Goal: Information Seeking & Learning: Find specific fact

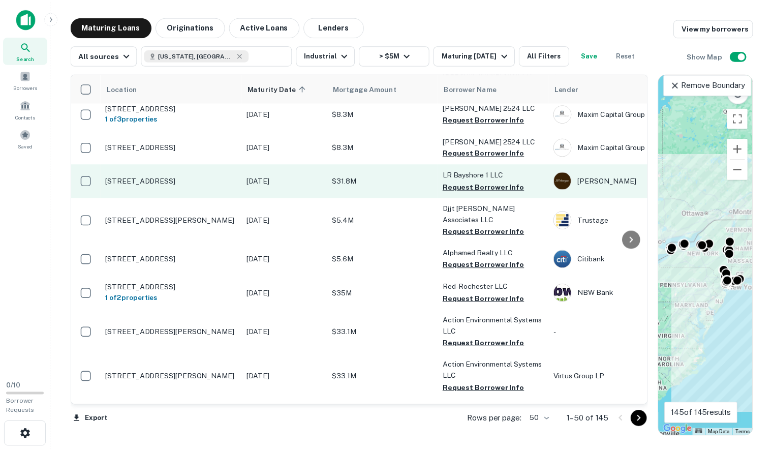
scroll to position [783, 0]
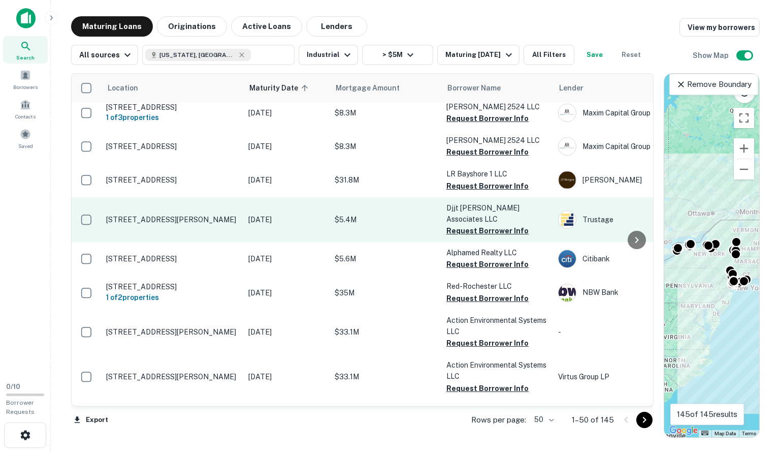
click at [177, 200] on td "[STREET_ADDRESS][PERSON_NAME]" at bounding box center [172, 219] width 142 height 45
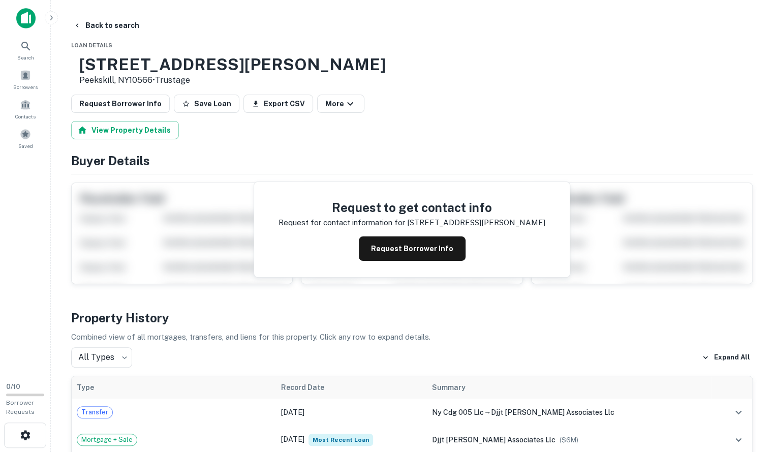
click at [149, 59] on h3 "[STREET_ADDRESS][PERSON_NAME]" at bounding box center [232, 64] width 306 height 19
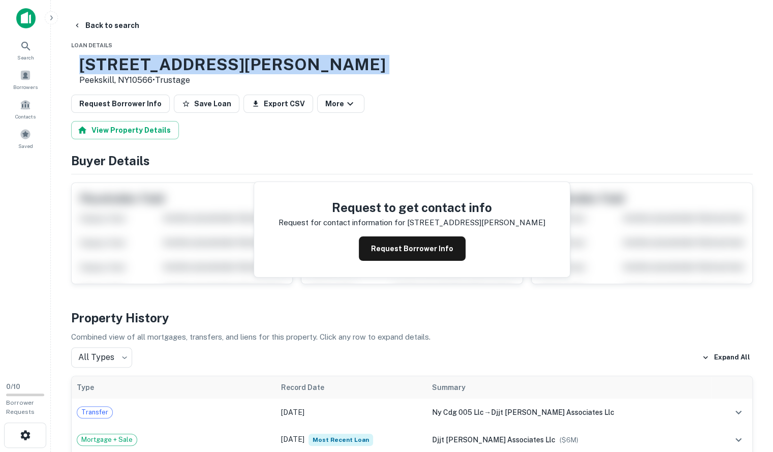
click at [149, 59] on h3 "[STREET_ADDRESS][PERSON_NAME]" at bounding box center [232, 64] width 306 height 19
copy h3 "[STREET_ADDRESS][PERSON_NAME]"
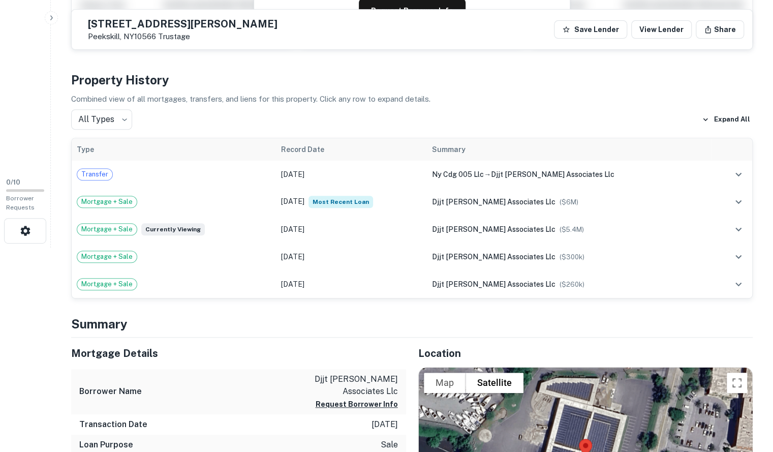
scroll to position [205, 0]
drag, startPoint x: 401, startPoint y: 387, endPoint x: 346, endPoint y: 379, distance: 55.4
click at [346, 379] on div "Borrower Name djjt [PERSON_NAME] associates llc Request Borrower Info" at bounding box center [238, 390] width 335 height 45
copy p "djjt [PERSON_NAME] associates llc"
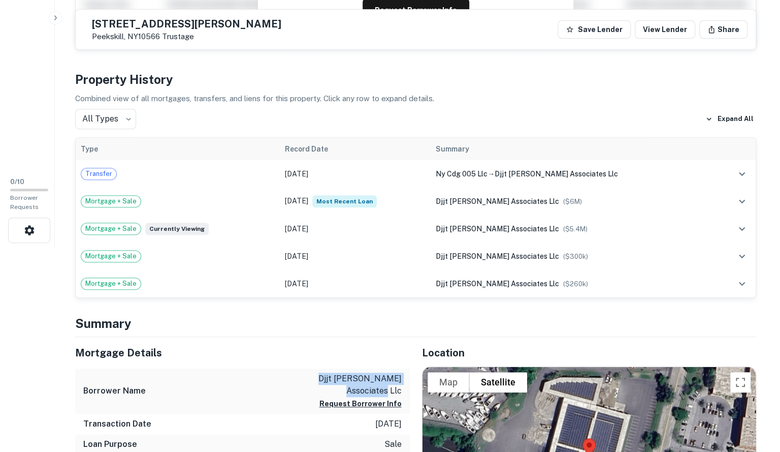
scroll to position [0, 0]
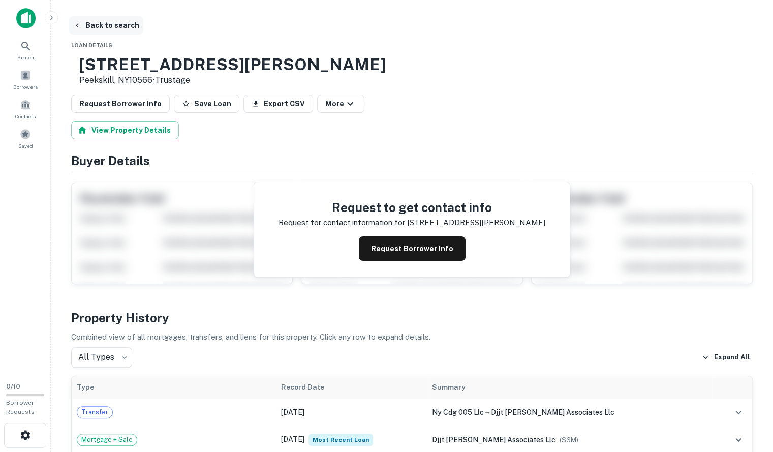
click at [109, 21] on button "Back to search" at bounding box center [106, 25] width 74 height 18
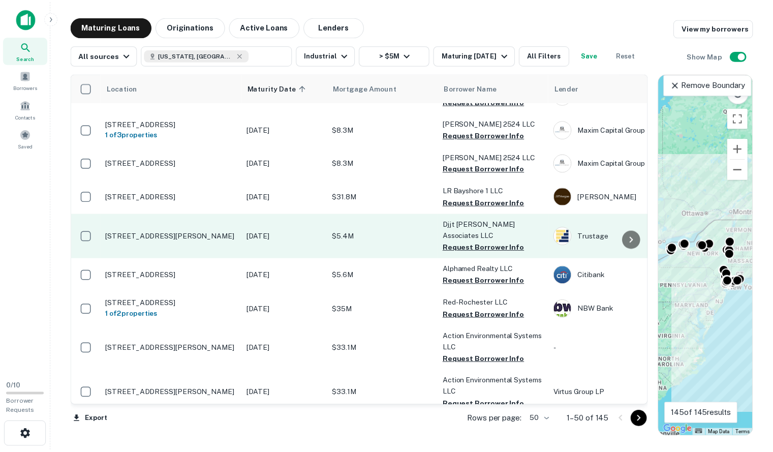
scroll to position [767, 0]
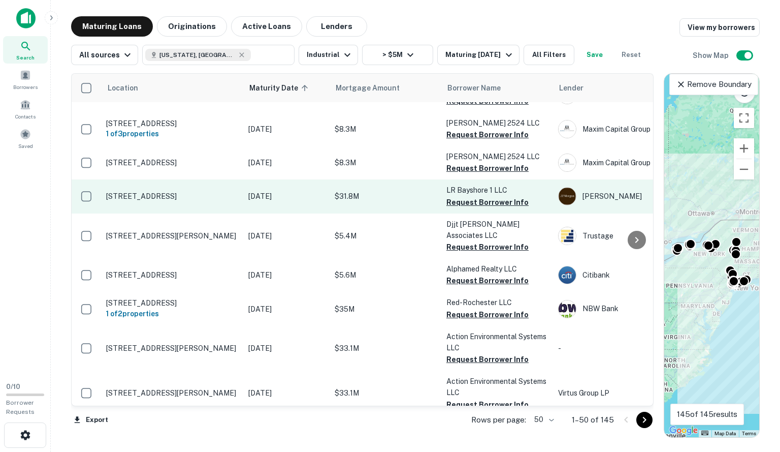
click at [164, 179] on td "[STREET_ADDRESS]" at bounding box center [172, 196] width 142 height 34
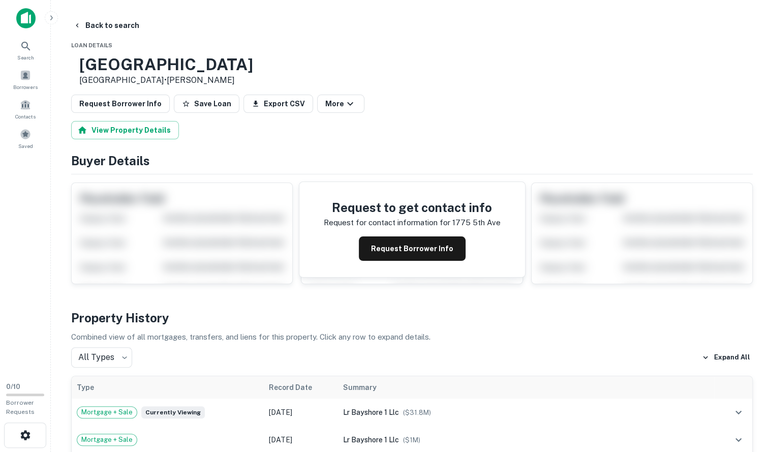
click at [183, 62] on h3 "[GEOGRAPHIC_DATA]" at bounding box center [166, 64] width 174 height 19
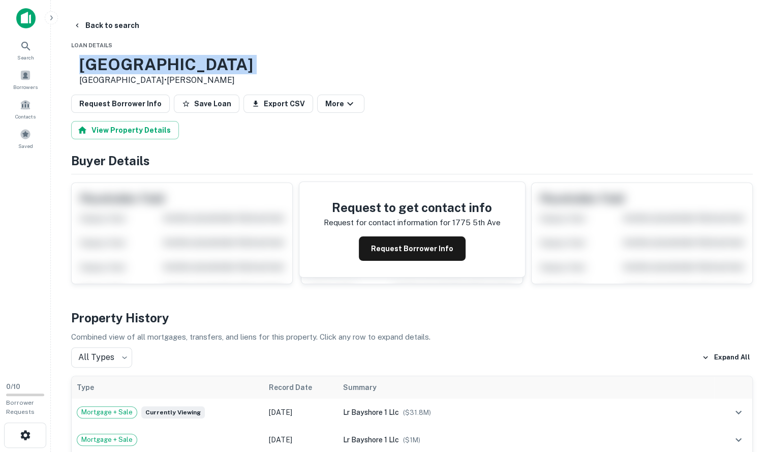
click at [183, 62] on h3 "[GEOGRAPHIC_DATA]" at bounding box center [166, 64] width 174 height 19
copy h3 "[GEOGRAPHIC_DATA]"
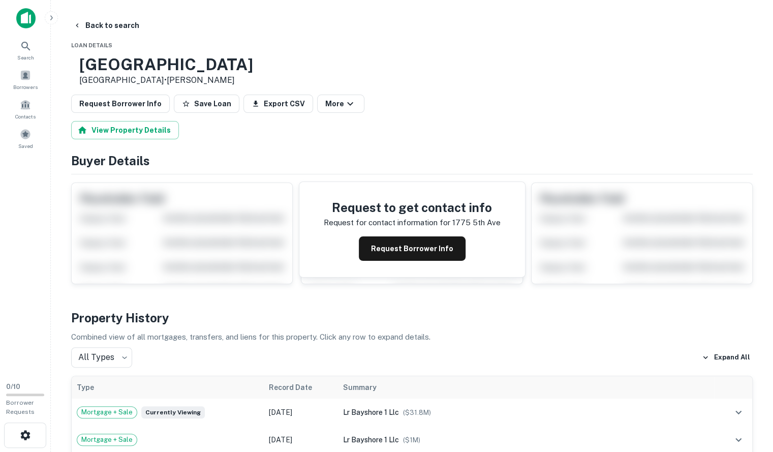
click at [163, 69] on h3 "[GEOGRAPHIC_DATA]" at bounding box center [166, 64] width 174 height 19
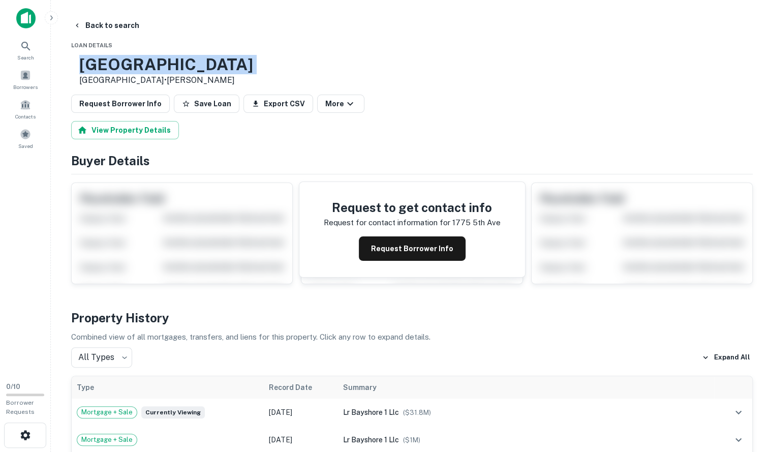
click at [163, 69] on h3 "[GEOGRAPHIC_DATA]" at bounding box center [166, 64] width 174 height 19
copy h3 "[GEOGRAPHIC_DATA]"
click at [98, 17] on button "Back to search" at bounding box center [106, 25] width 74 height 18
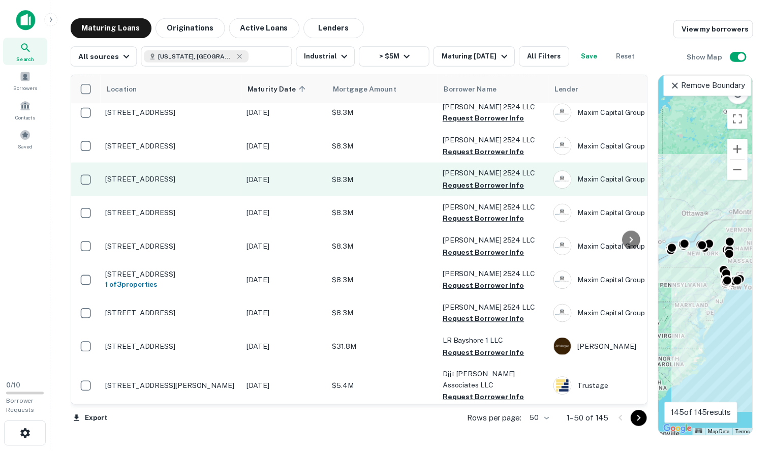
scroll to position [650, 0]
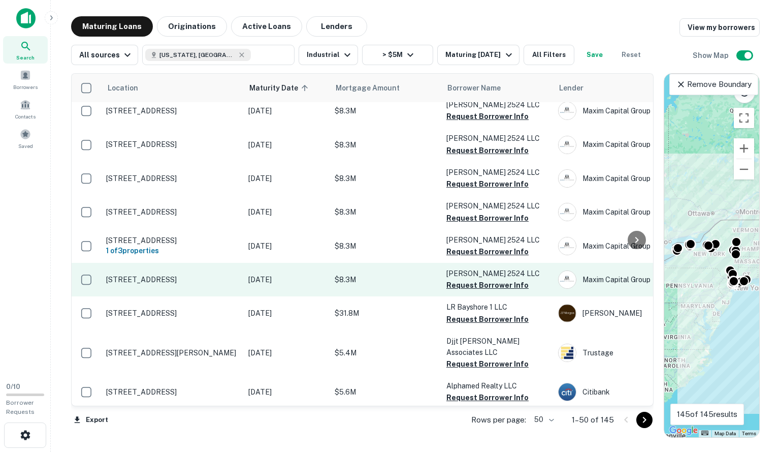
click at [178, 275] on p "[STREET_ADDRESS]" at bounding box center [172, 279] width 132 height 9
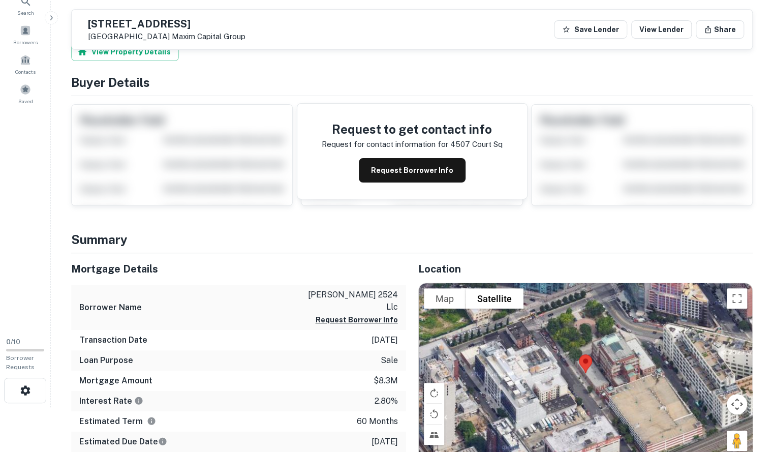
scroll to position [44, 0]
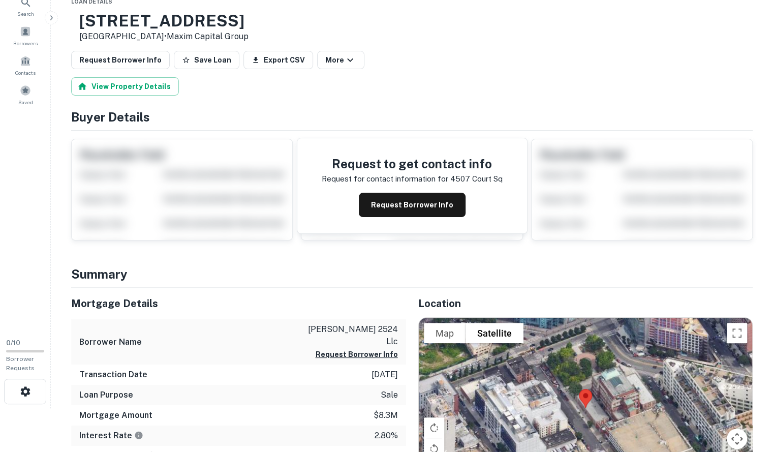
click at [151, 28] on h3 "[STREET_ADDRESS]" at bounding box center [163, 20] width 169 height 19
copy h3 "[STREET_ADDRESS]"
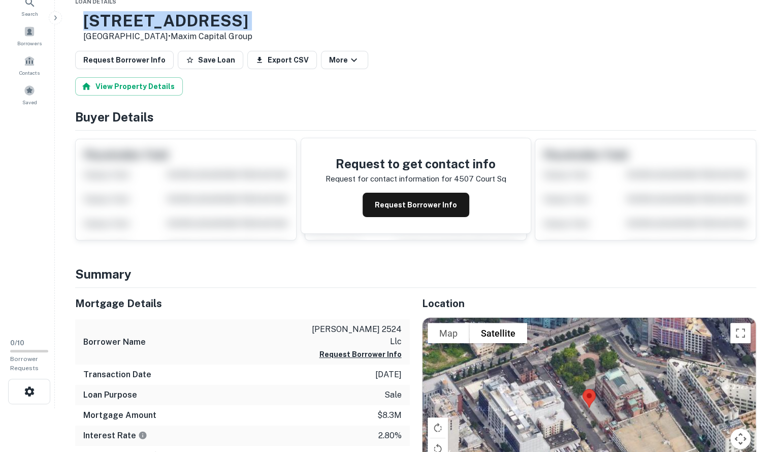
scroll to position [0, 0]
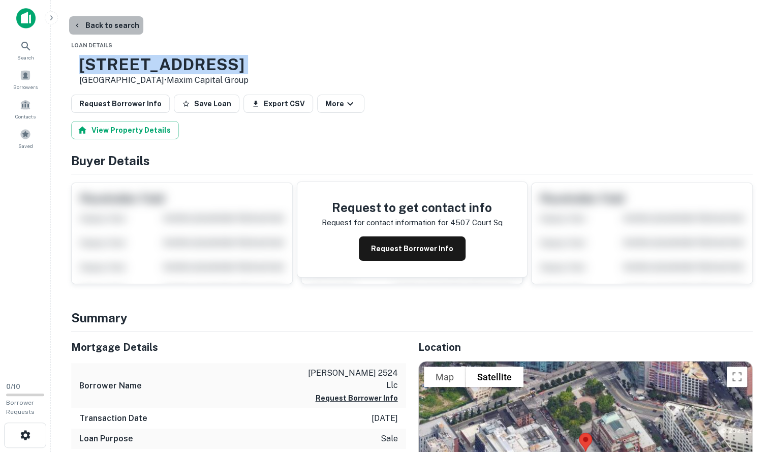
click at [115, 19] on button "Back to search" at bounding box center [106, 25] width 74 height 18
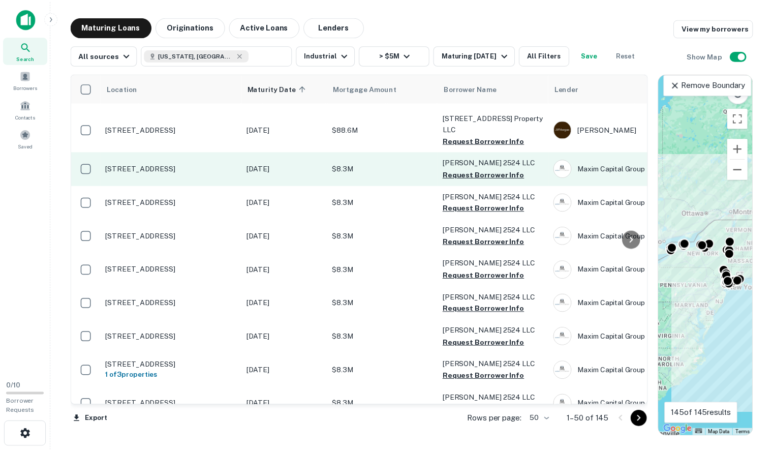
scroll to position [417, 0]
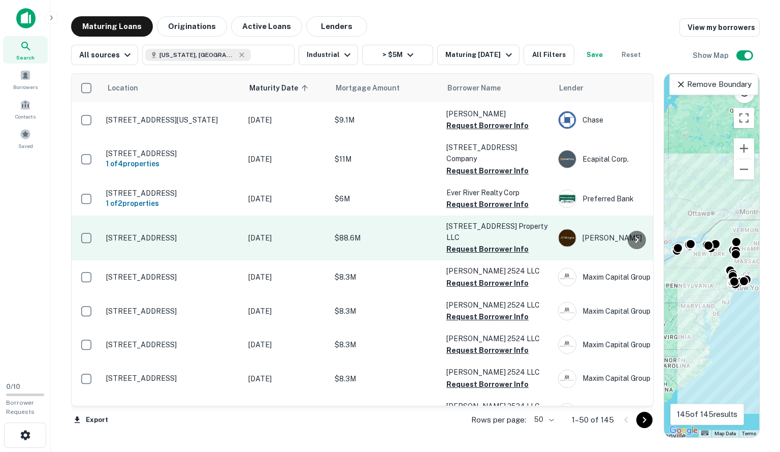
click at [165, 233] on p "[STREET_ADDRESS]" at bounding box center [172, 237] width 132 height 9
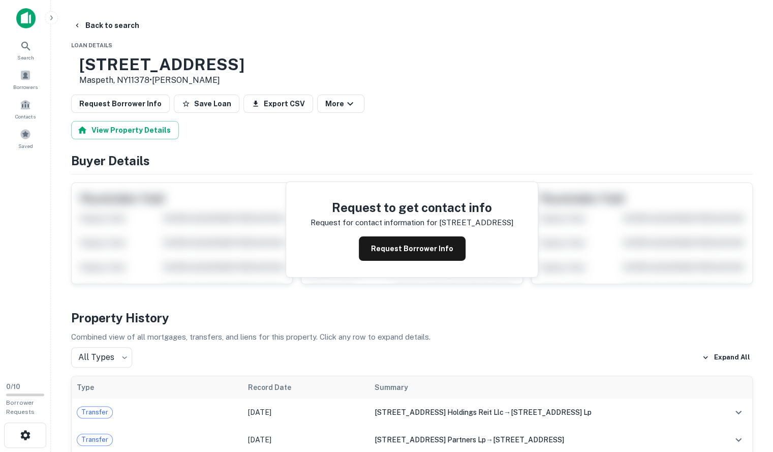
click at [153, 67] on h3 "[STREET_ADDRESS]" at bounding box center [161, 64] width 165 height 19
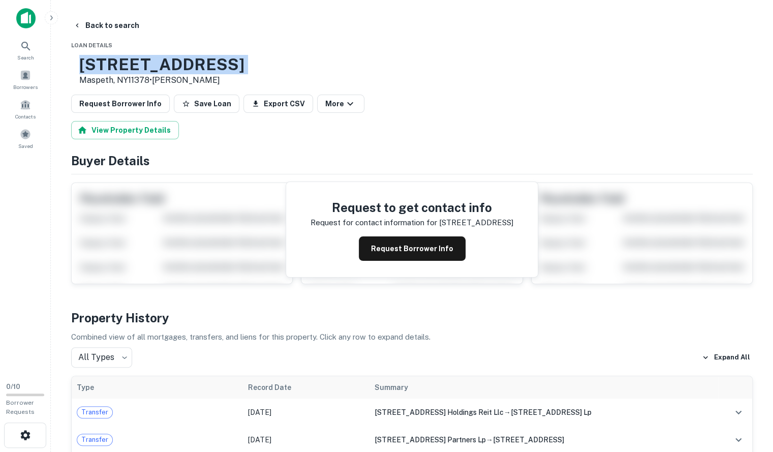
copy h3 "[STREET_ADDRESS]"
click at [83, 24] on button "Back to search" at bounding box center [106, 25] width 74 height 18
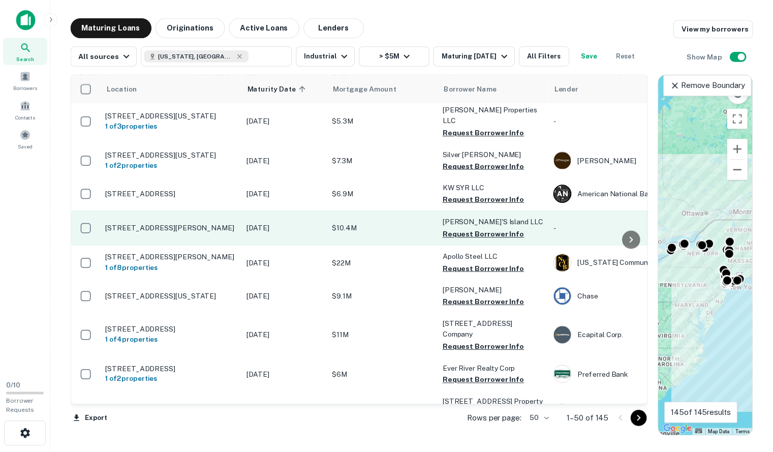
scroll to position [240, 0]
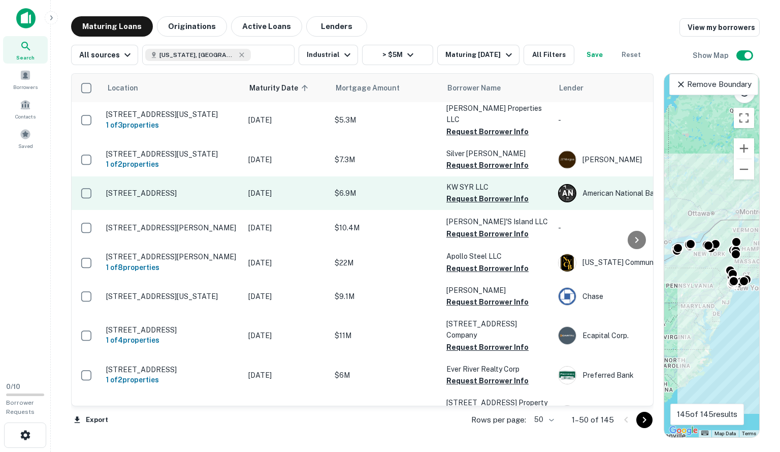
click at [179, 188] on p "[STREET_ADDRESS]" at bounding box center [172, 192] width 132 height 9
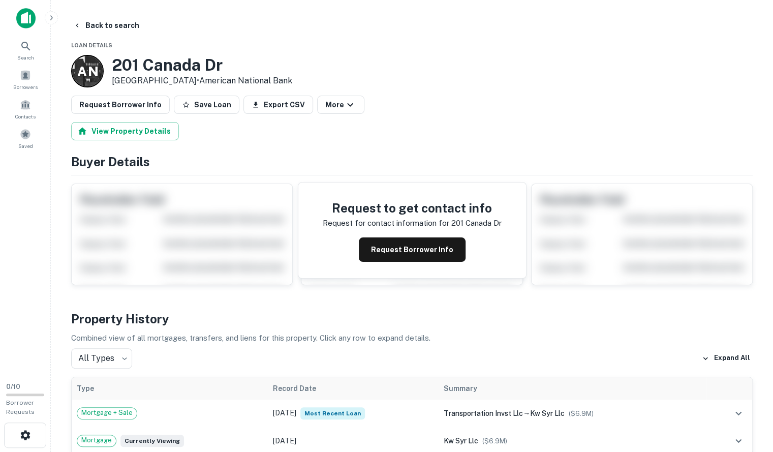
click at [169, 71] on h3 "201 Canada Dr" at bounding box center [202, 64] width 180 height 19
copy h3 "201 Canada Dr"
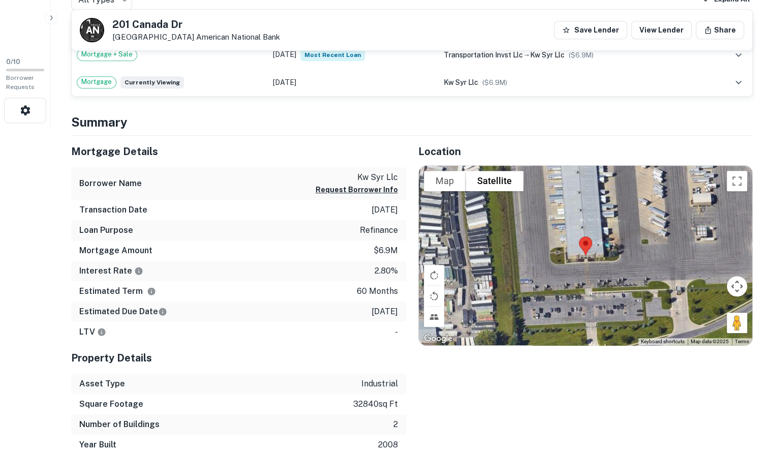
scroll to position [324, 0]
click at [734, 175] on button "Toggle fullscreen view" at bounding box center [736, 181] width 20 height 20
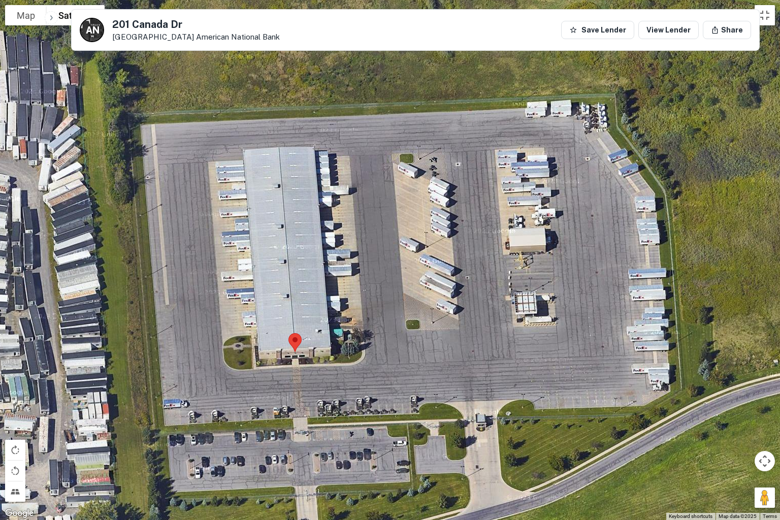
click at [475, 387] on div "To activate drag with keyboard, press Alt + Enter. Once in keyboard drag state,…" at bounding box center [390, 260] width 780 height 520
drag, startPoint x: 764, startPoint y: 500, endPoint x: 600, endPoint y: 430, distance: 178.4
click at [600, 430] on div "No data available. Map Terrain Satellite Labels Keyboard shortcuts Map Data Map…" at bounding box center [390, 260] width 780 height 520
drag, startPoint x: 763, startPoint y: 497, endPoint x: 707, endPoint y: 469, distance: 62.7
click at [707, 451] on div "No data available. Map Terrain Satellite Labels Keyboard shortcuts Map Data Map…" at bounding box center [390, 260] width 780 height 520
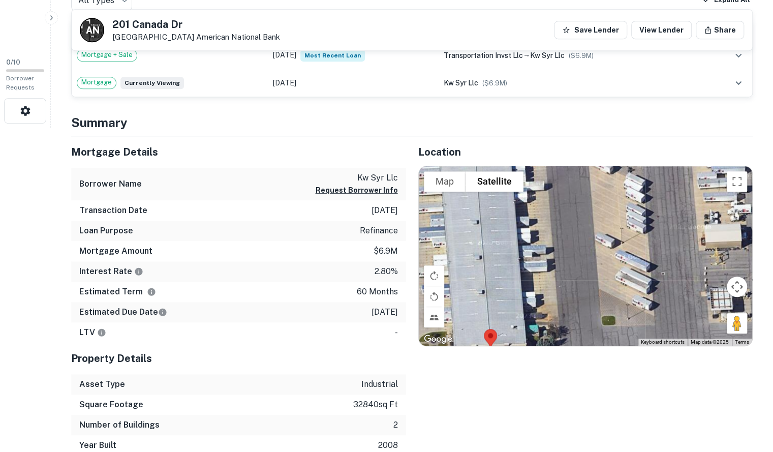
click at [156, 24] on h5 "201 Canada Dr" at bounding box center [196, 24] width 168 height 10
copy h5 "201 Canada Dr"
